Goal: Task Accomplishment & Management: Manage account settings

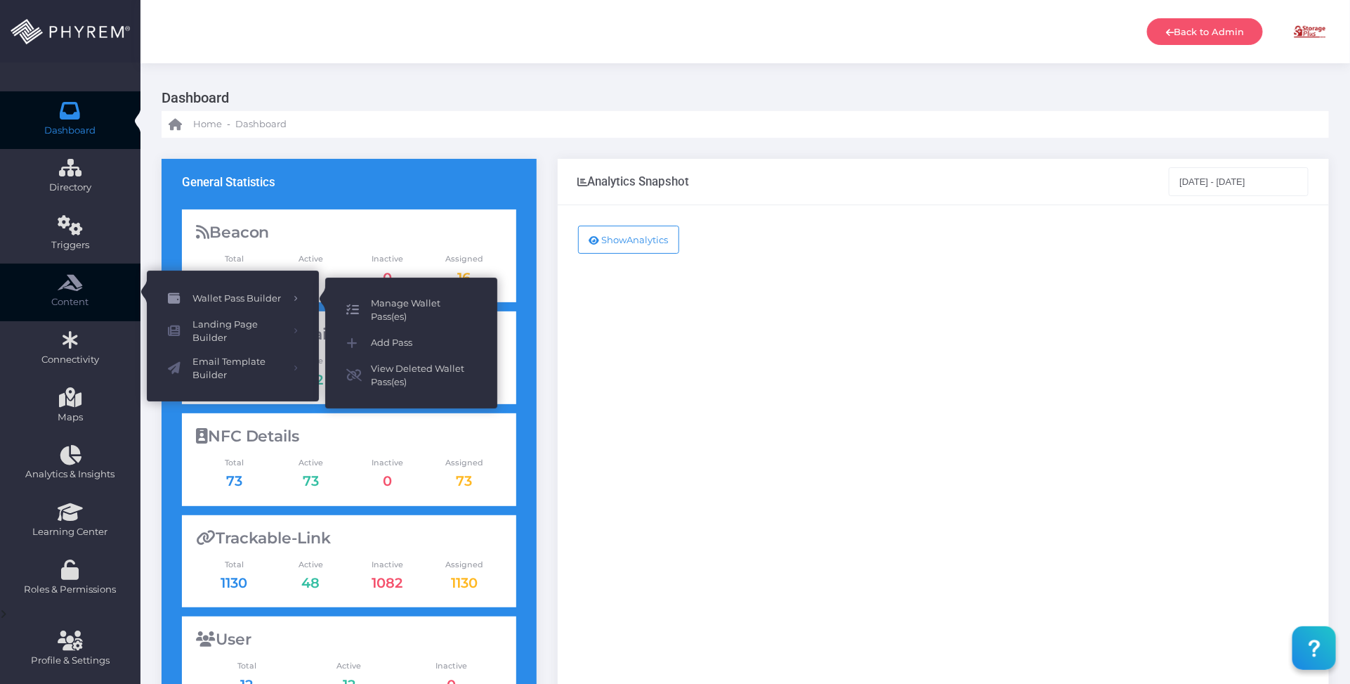
click at [394, 297] on span "Manage Wallet Pass(es)" at bounding box center [423, 309] width 105 height 27
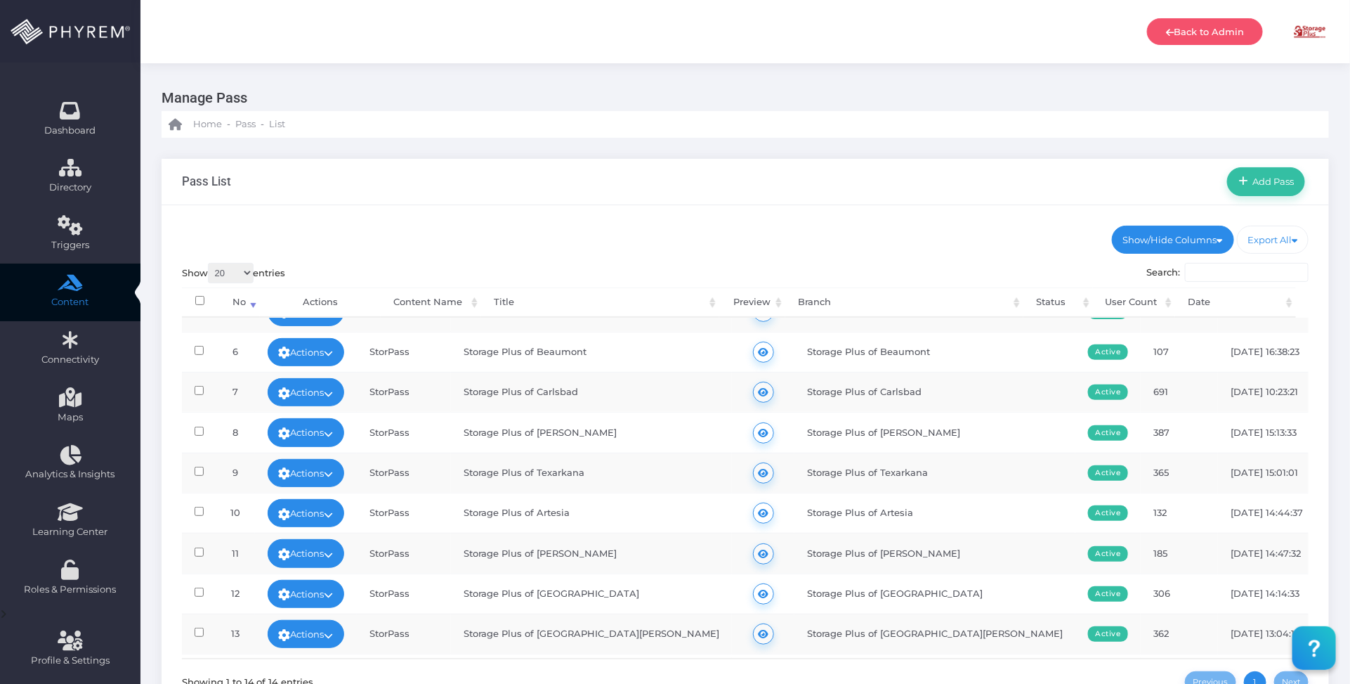
scroll to position [229, 0]
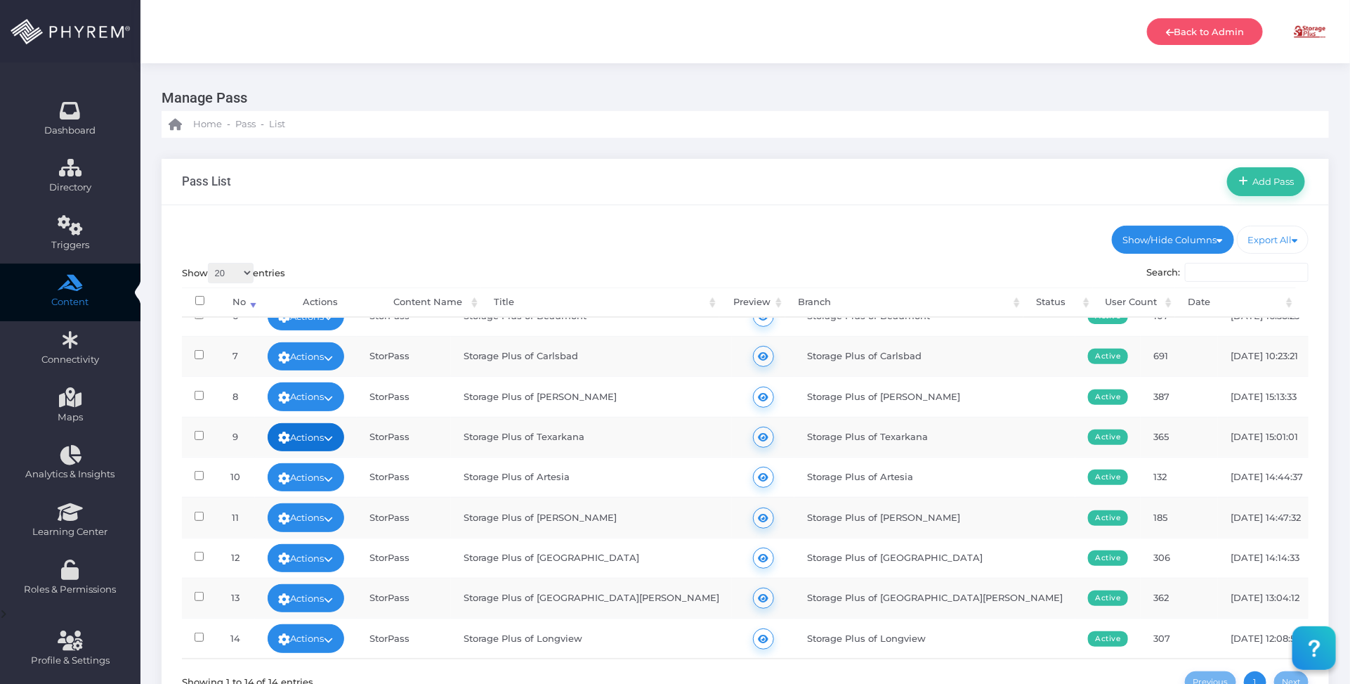
click at [334, 438] on icon at bounding box center [329, 438] width 9 height 0
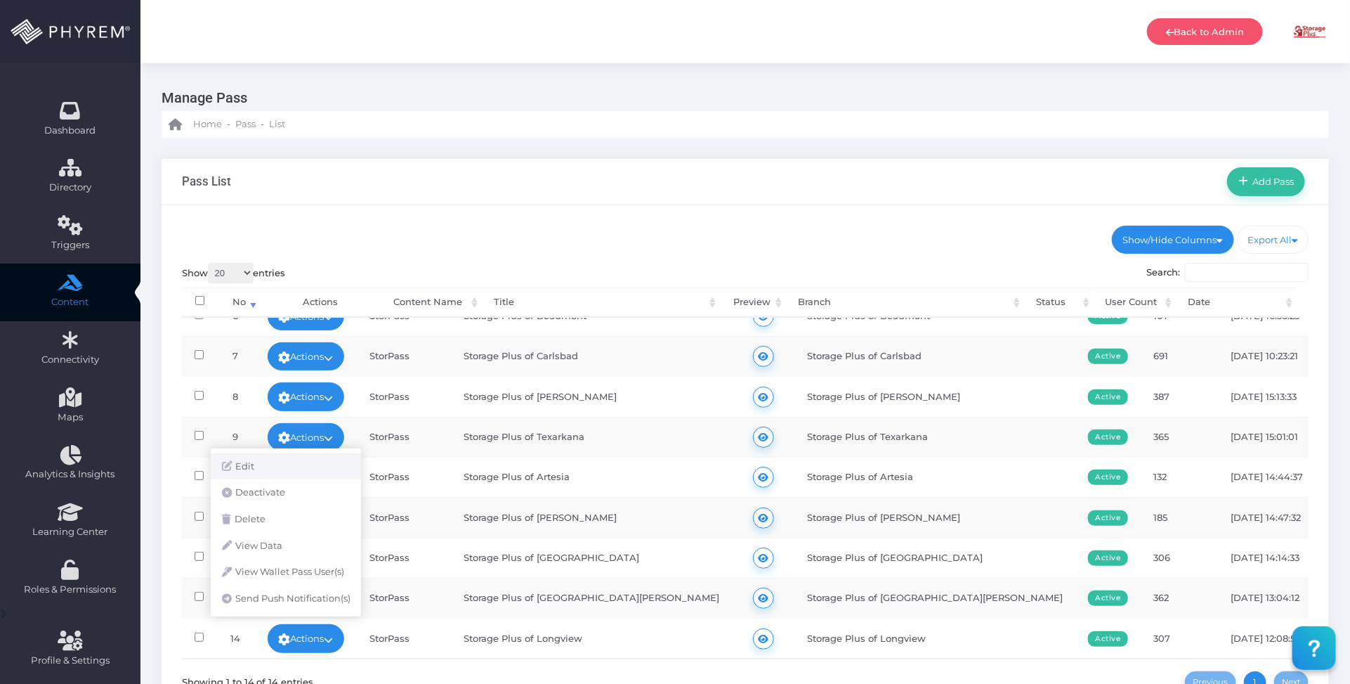
click at [299, 455] on link "Edit" at bounding box center [286, 466] width 150 height 27
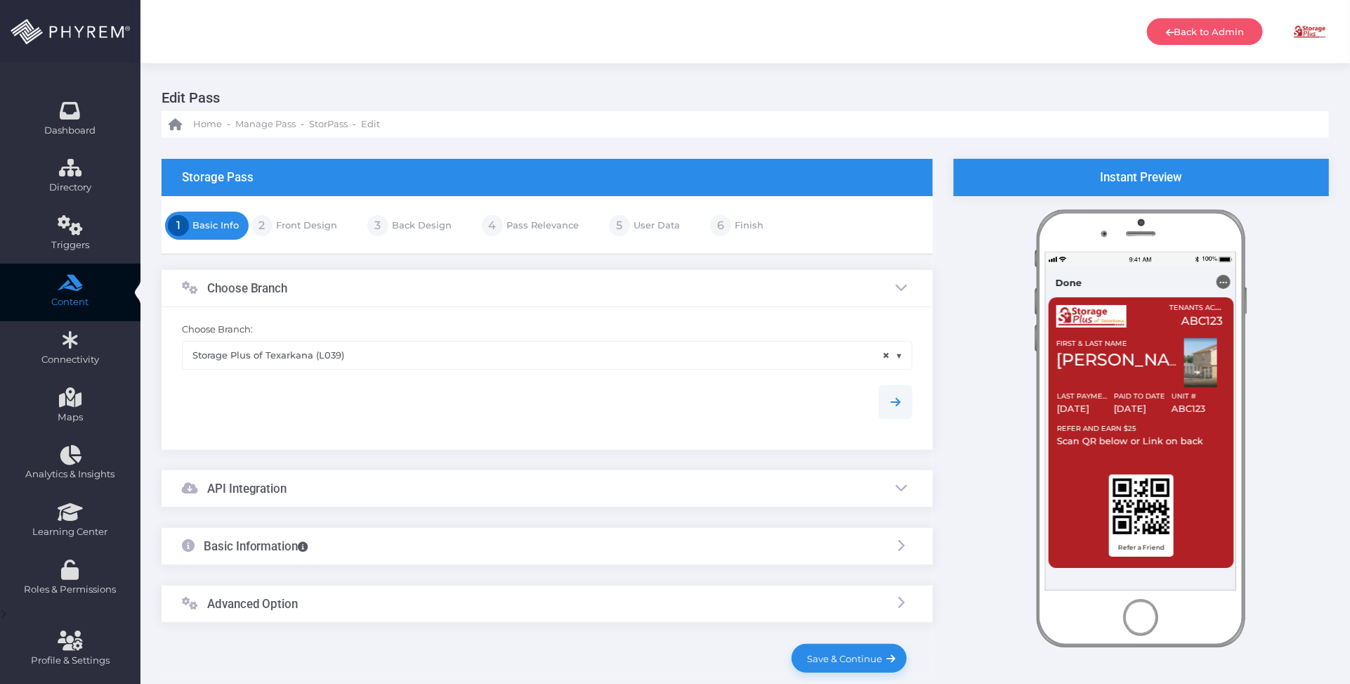
click at [317, 225] on link "Front Design" at bounding box center [305, 225] width 65 height 22
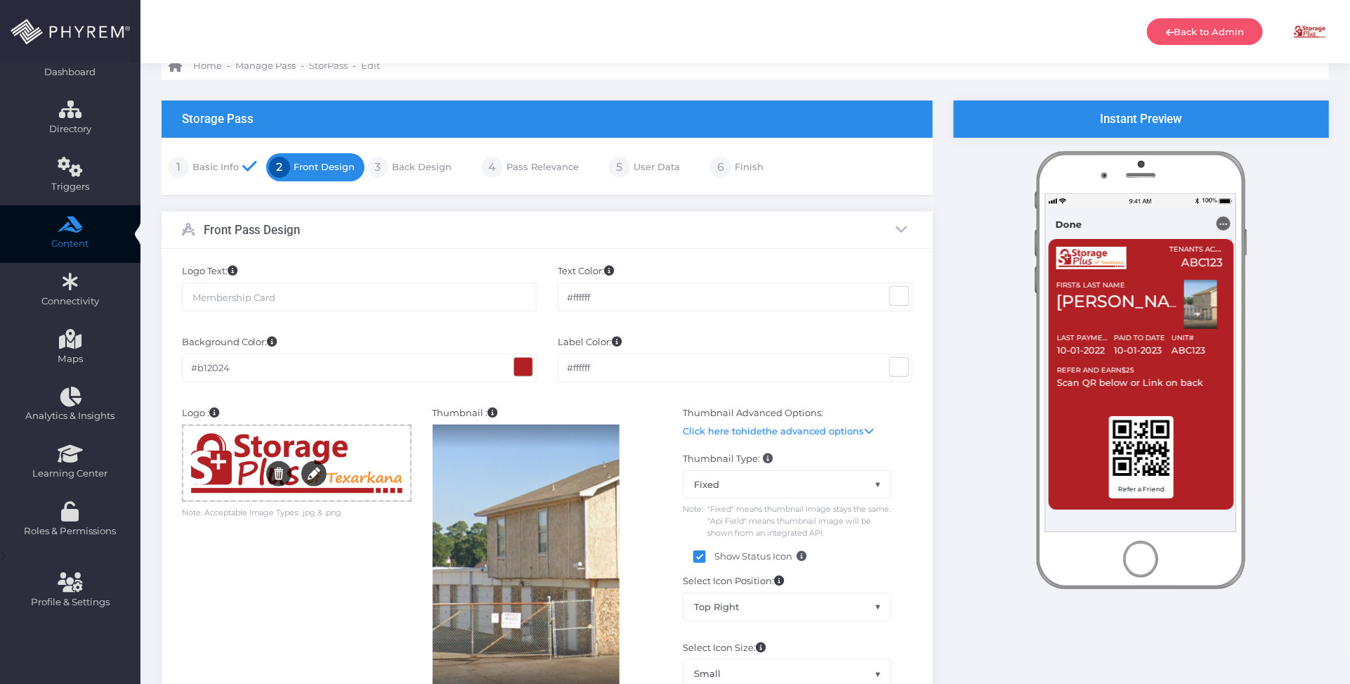
scroll to position [88, 0]
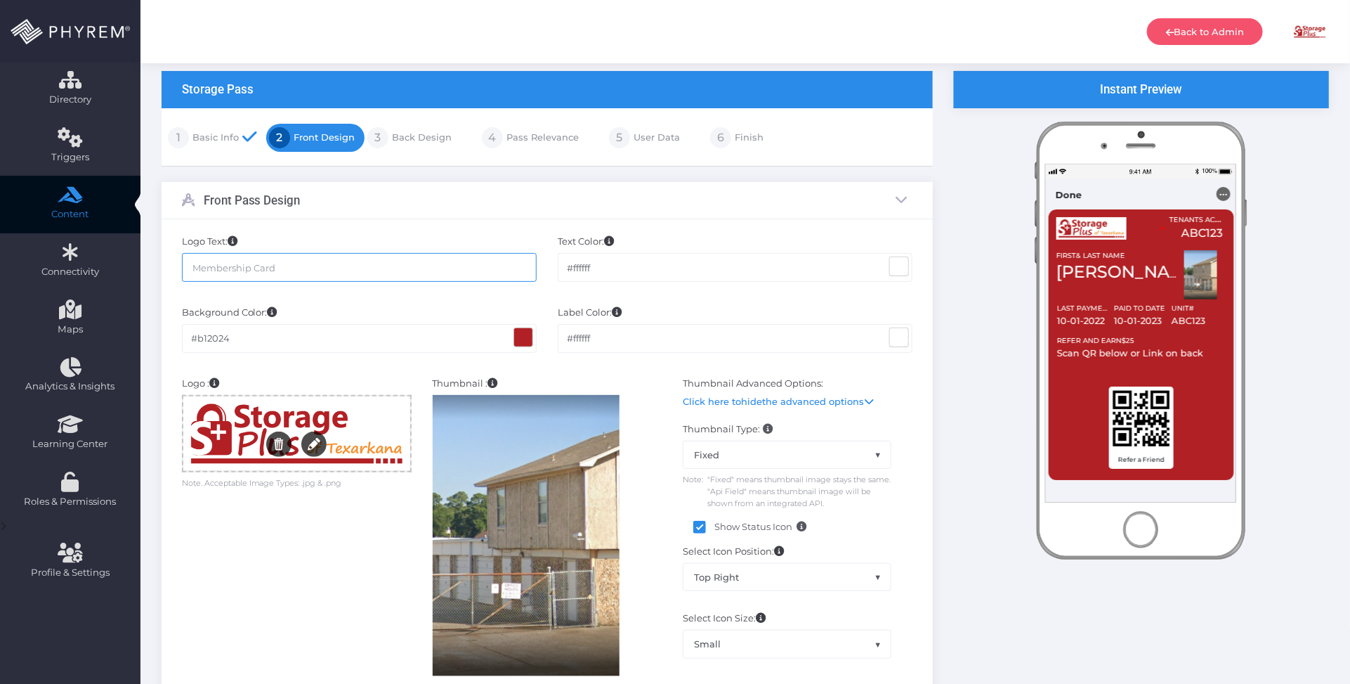
click at [332, 264] on input "text" at bounding box center [359, 267] width 355 height 28
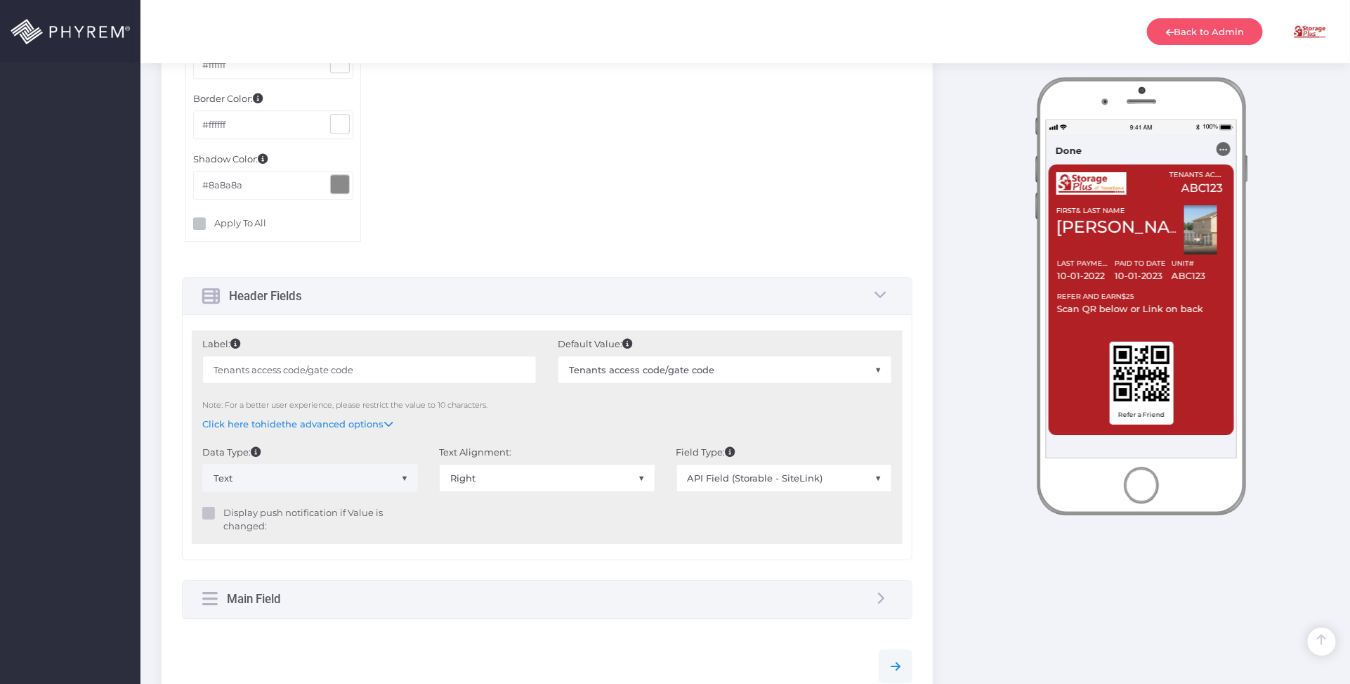
scroll to position [2195, 0]
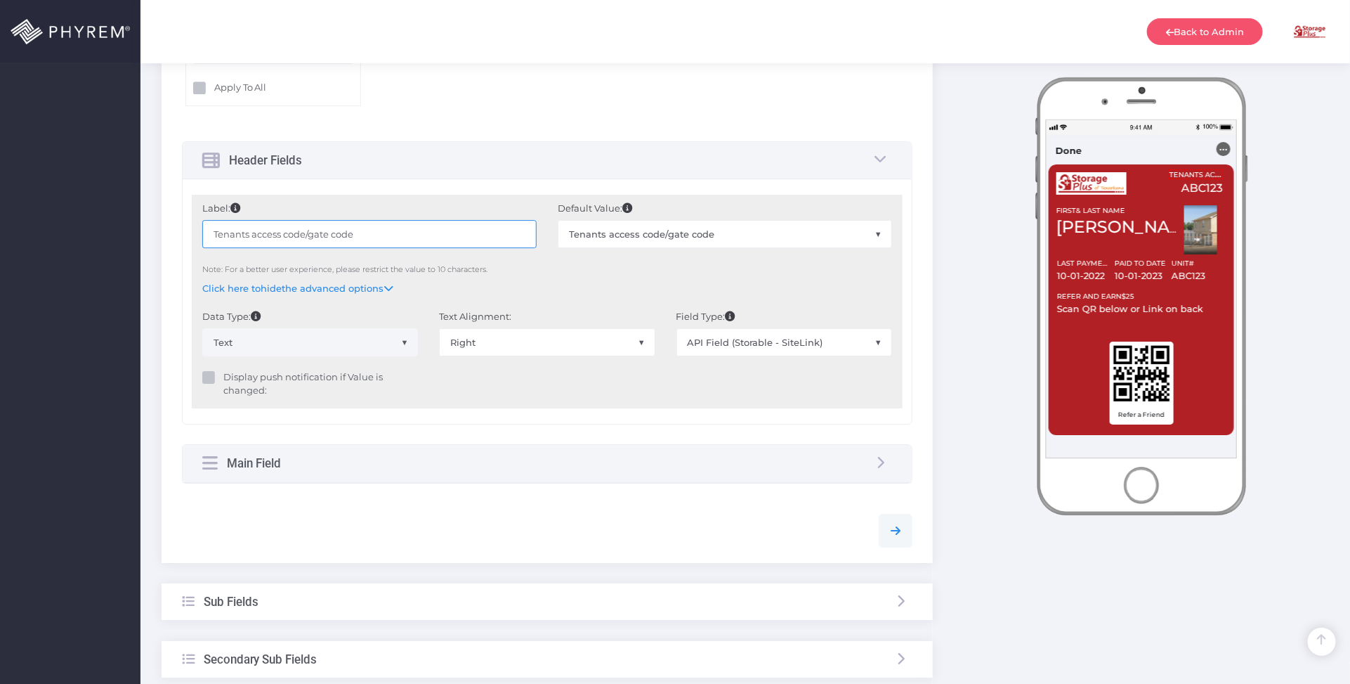
drag, startPoint x: 383, startPoint y: 234, endPoint x: 174, endPoint y: 237, distance: 209.4
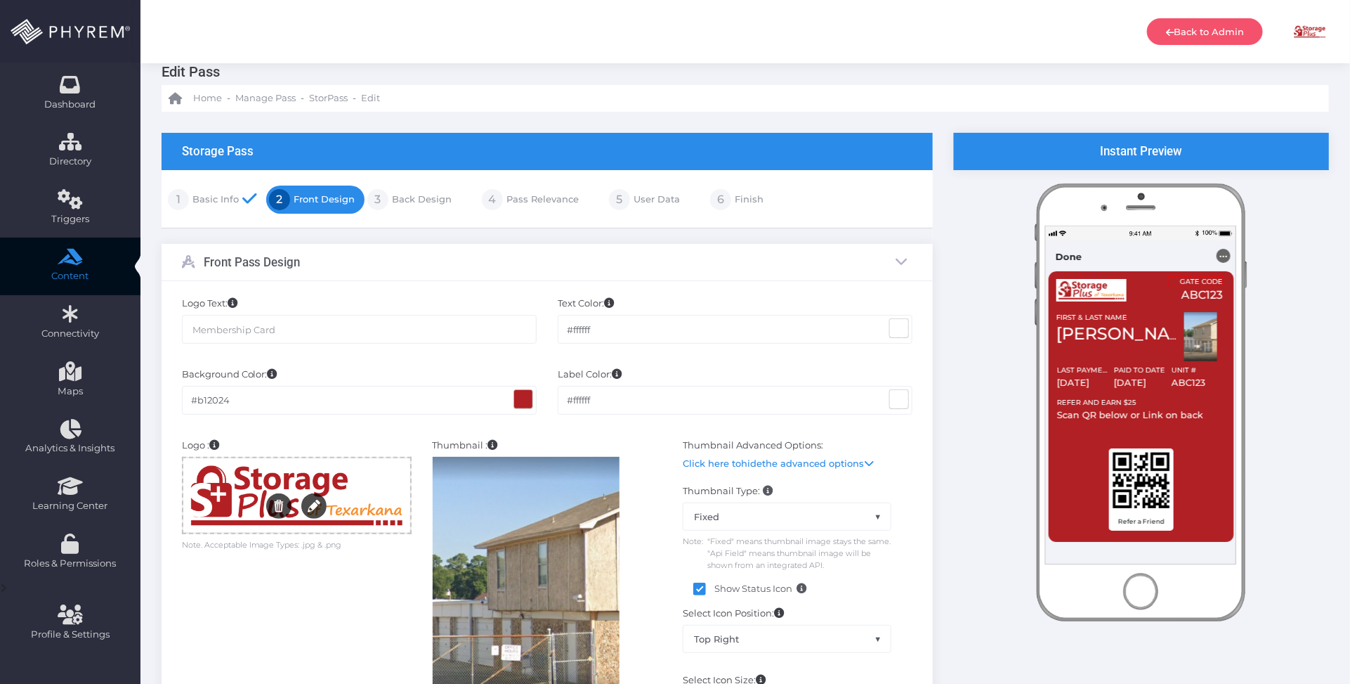
scroll to position [0, 0]
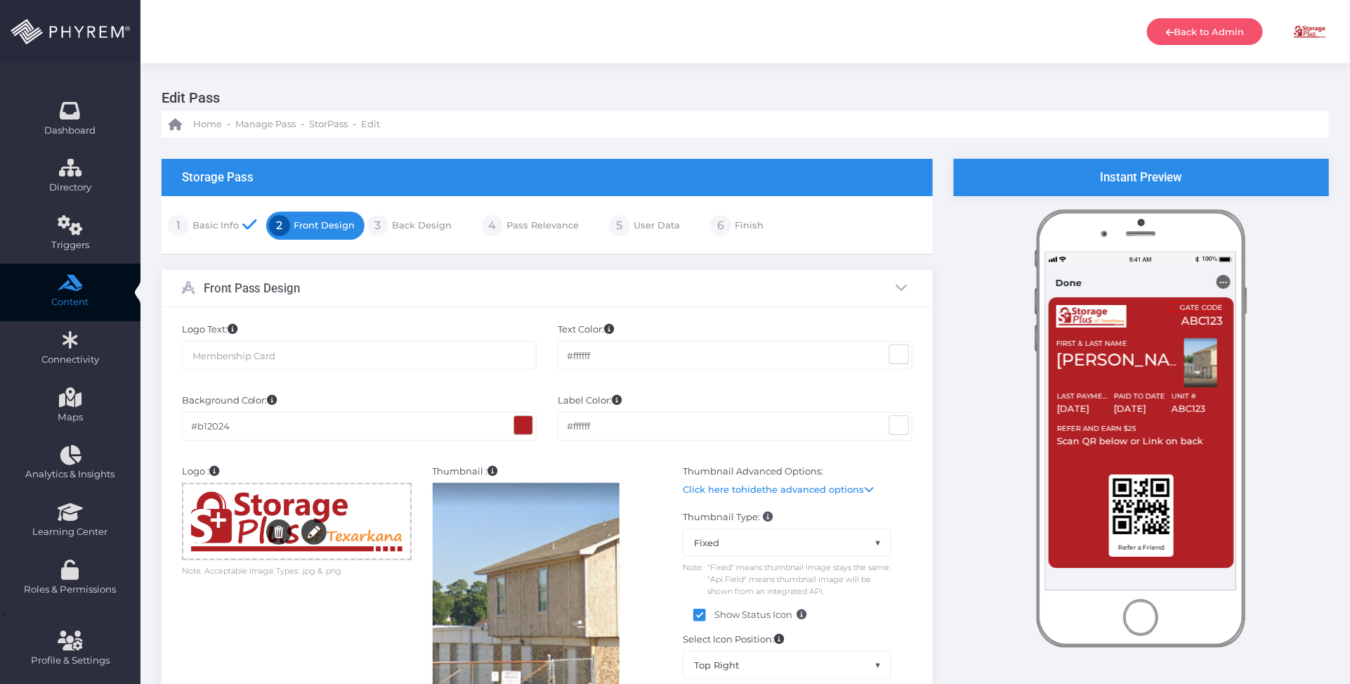
type input "Gate Code"
click at [426, 227] on link "Back Design" at bounding box center [419, 225] width 63 height 22
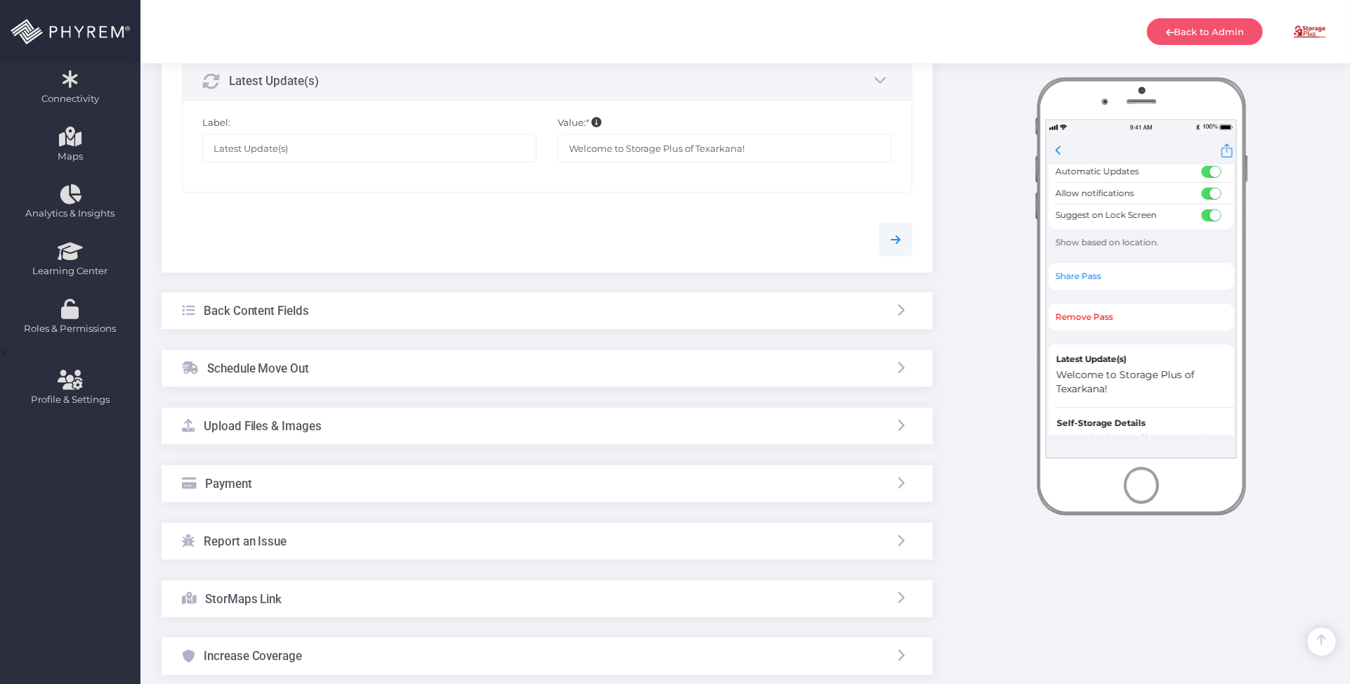
scroll to position [263, 0]
click at [383, 478] on div "Payment" at bounding box center [547, 480] width 771 height 37
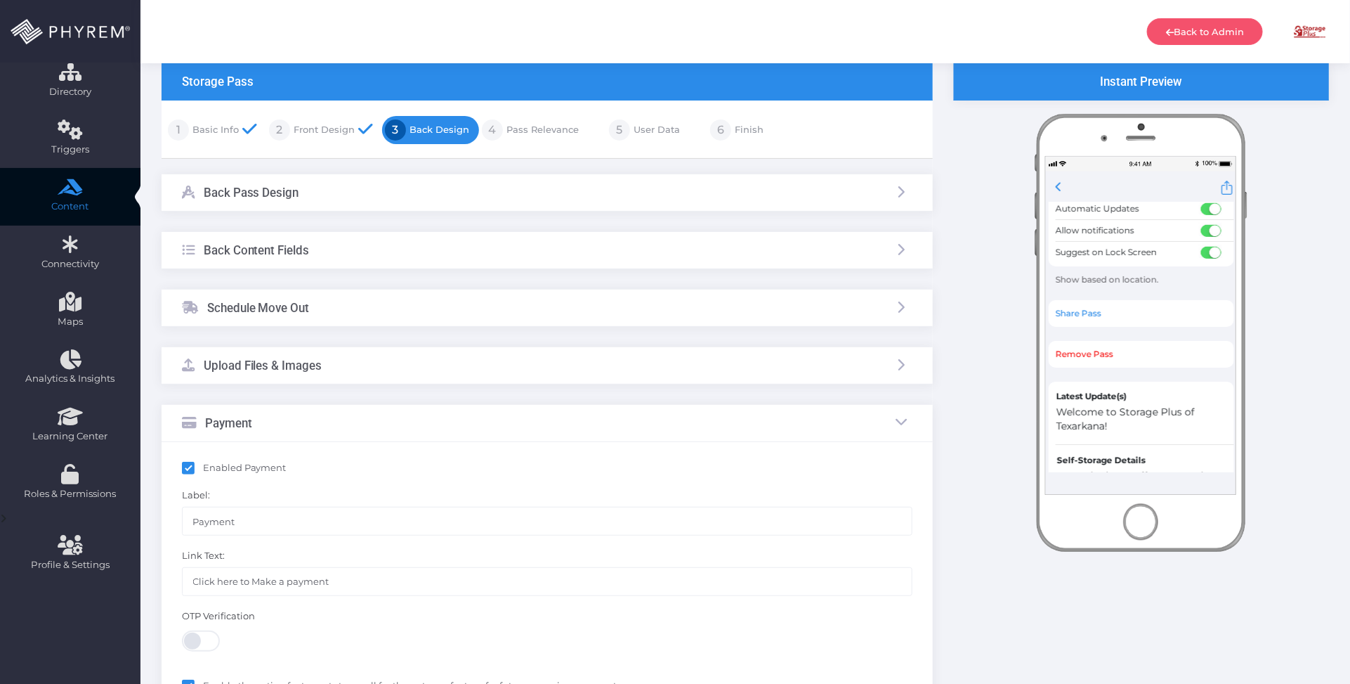
scroll to position [0, 0]
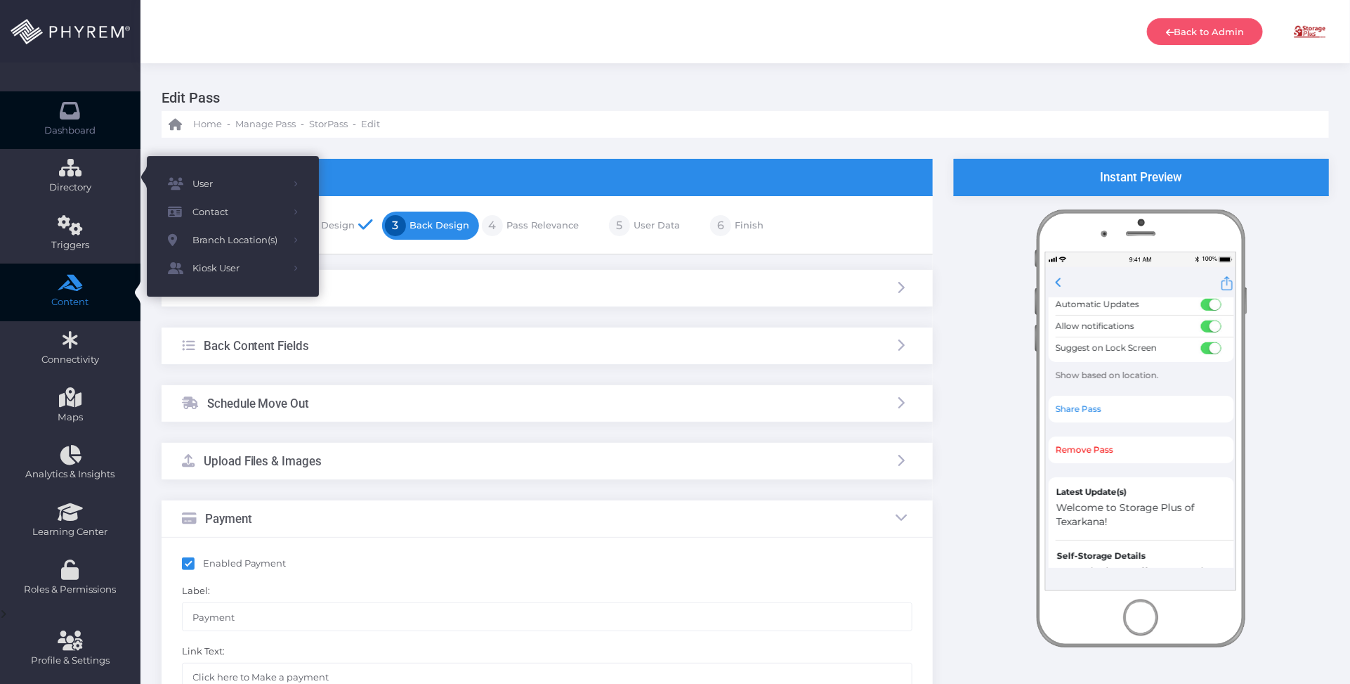
click at [74, 110] on icon at bounding box center [70, 110] width 25 height 0
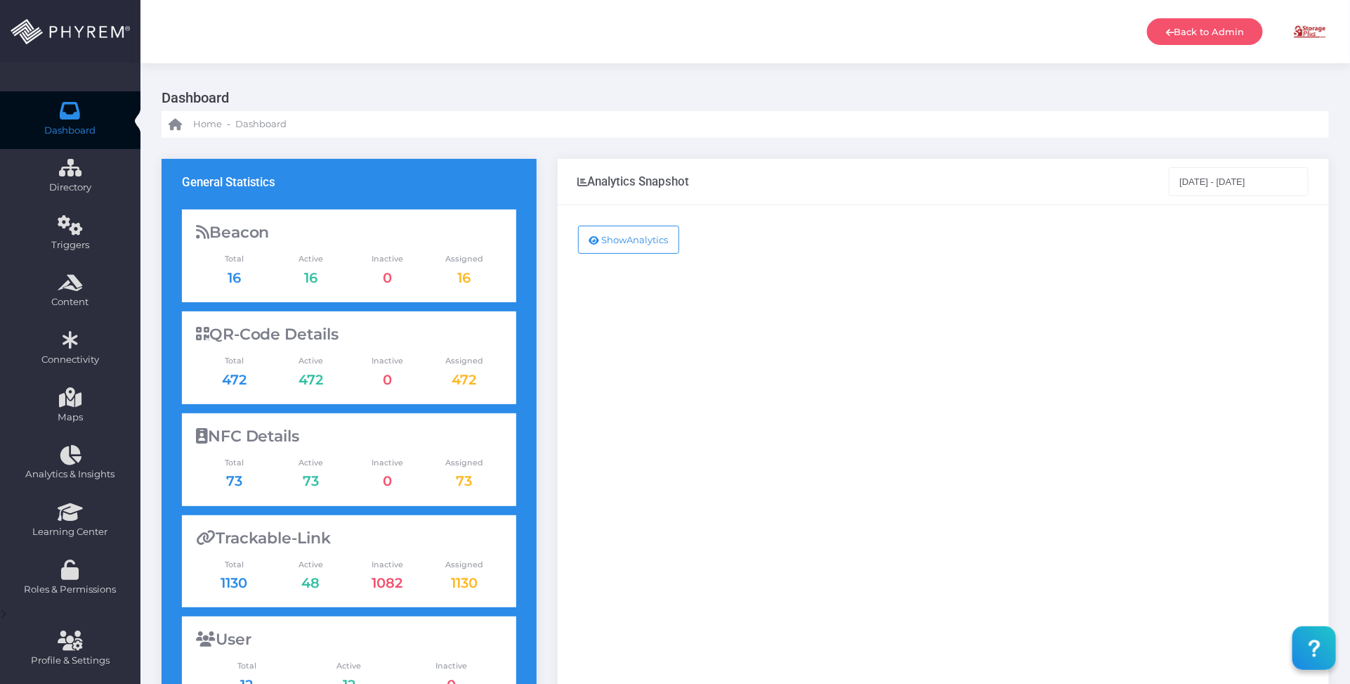
drag, startPoint x: 1019, startPoint y: 314, endPoint x: 978, endPoint y: 303, distance: 42.9
click at [1019, 314] on div "Show Analytics" at bounding box center [943, 571] width 771 height 733
